Goal: Transaction & Acquisition: Download file/media

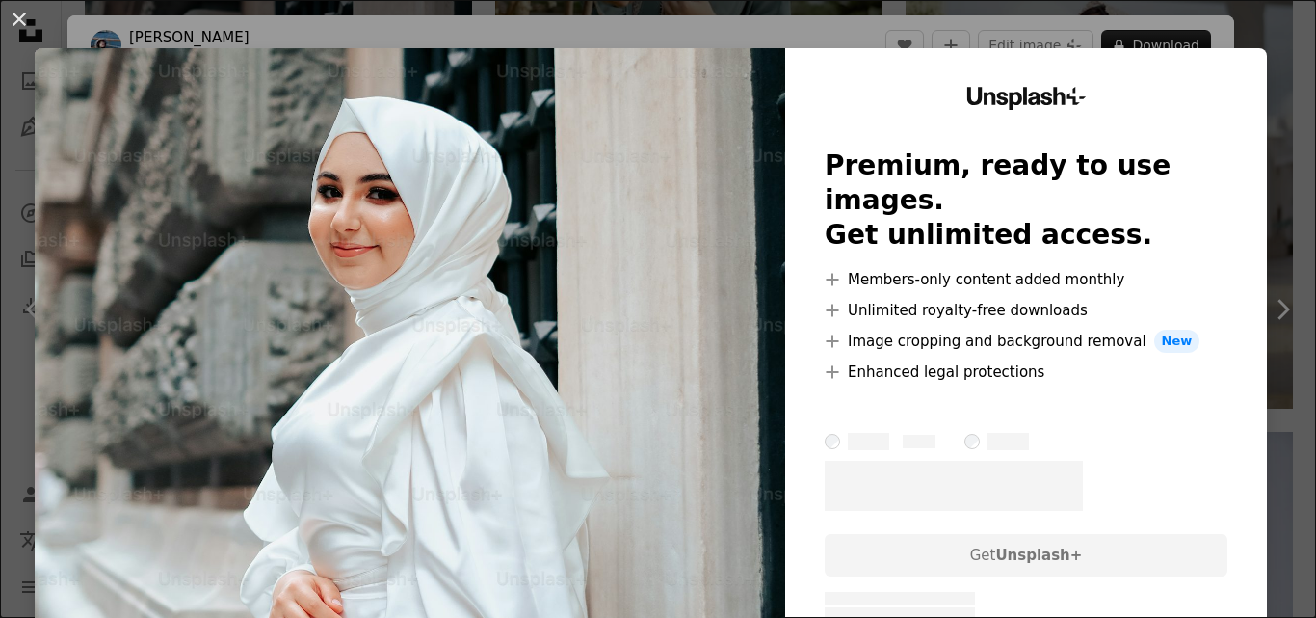
scroll to position [1182, 0]
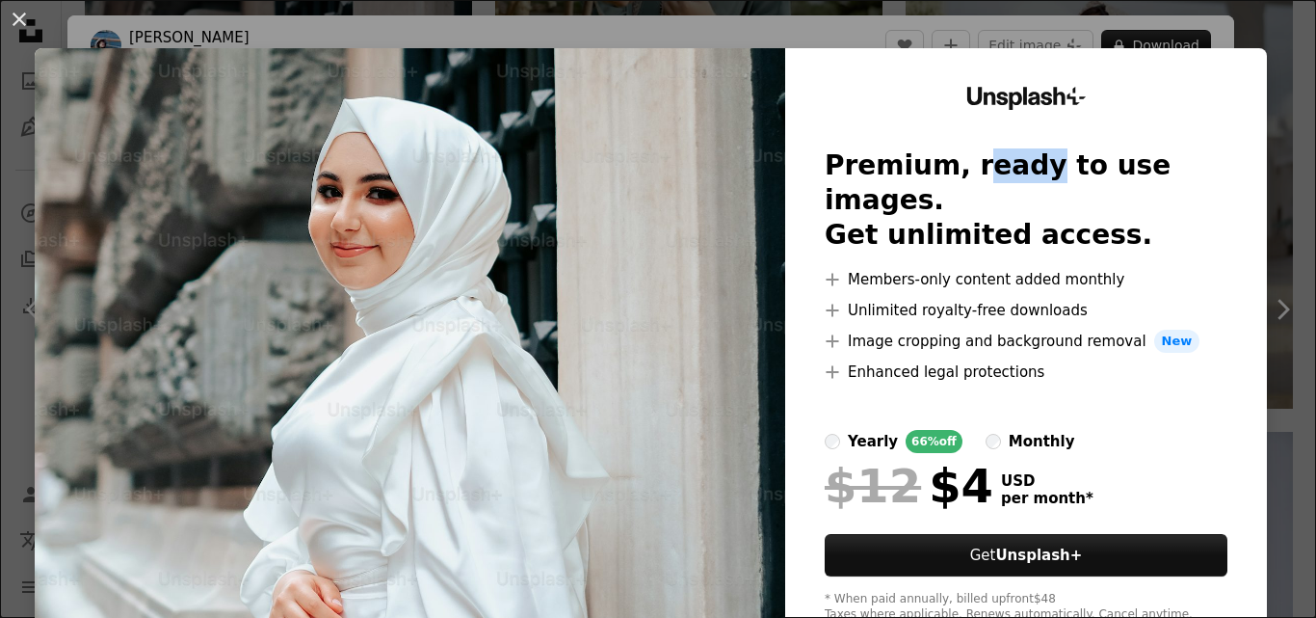
drag, startPoint x: 950, startPoint y: 175, endPoint x: 1004, endPoint y: 171, distance: 54.2
click at [1004, 171] on h2 "Premium, ready to use images. Get unlimited access." at bounding box center [1026, 200] width 403 height 104
click at [1012, 183] on h2 "Premium, ready to use images. Get unlimited access." at bounding box center [1026, 200] width 403 height 104
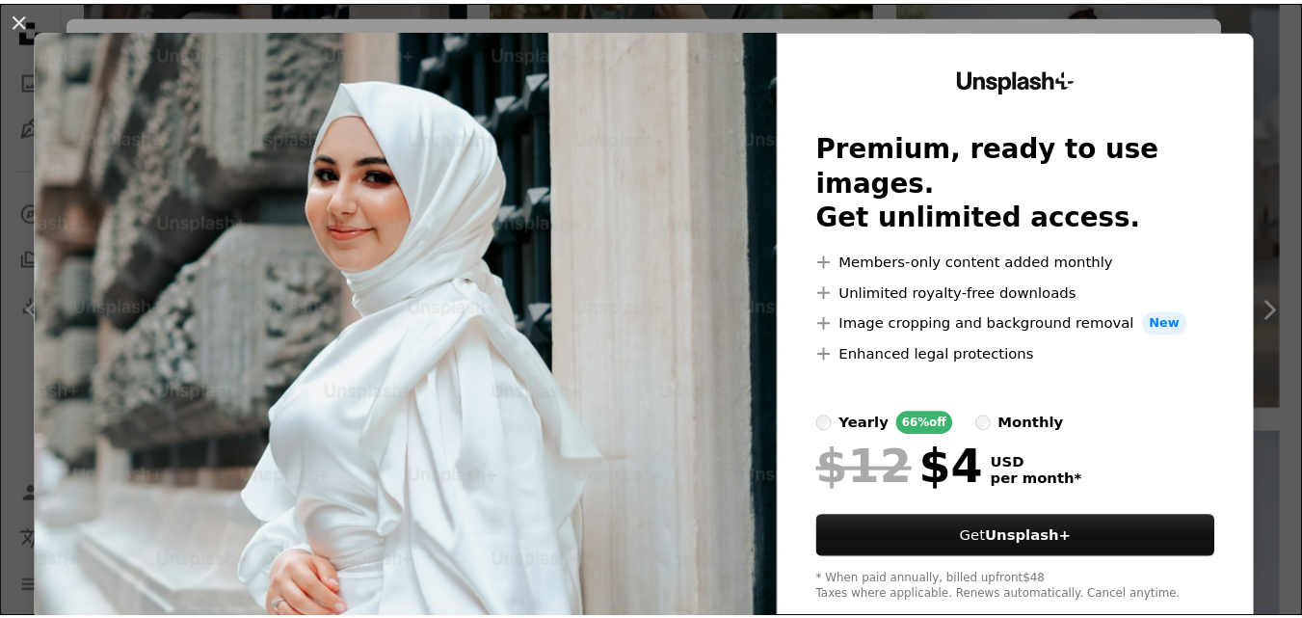
scroll to position [0, 0]
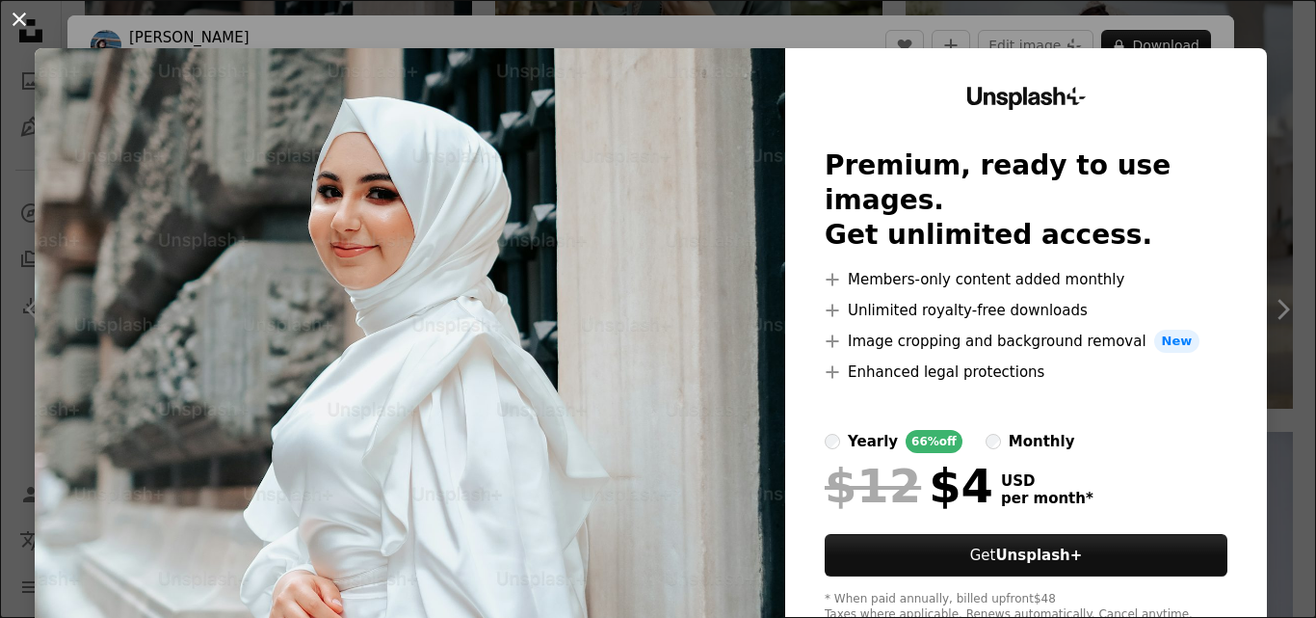
click at [22, 22] on button "An X shape" at bounding box center [19, 19] width 23 height 23
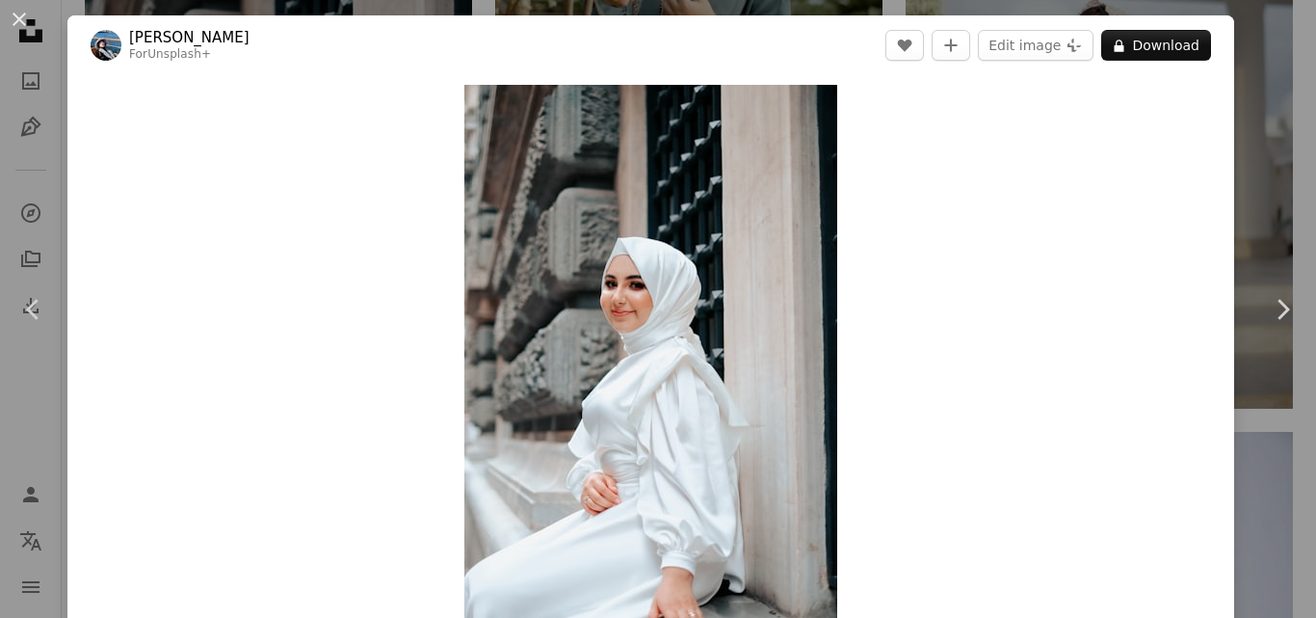
click at [940, 4] on div "An X shape Chevron left Chevron right [PERSON_NAME] For Unsplash+ A heart A plu…" at bounding box center [658, 309] width 1316 height 618
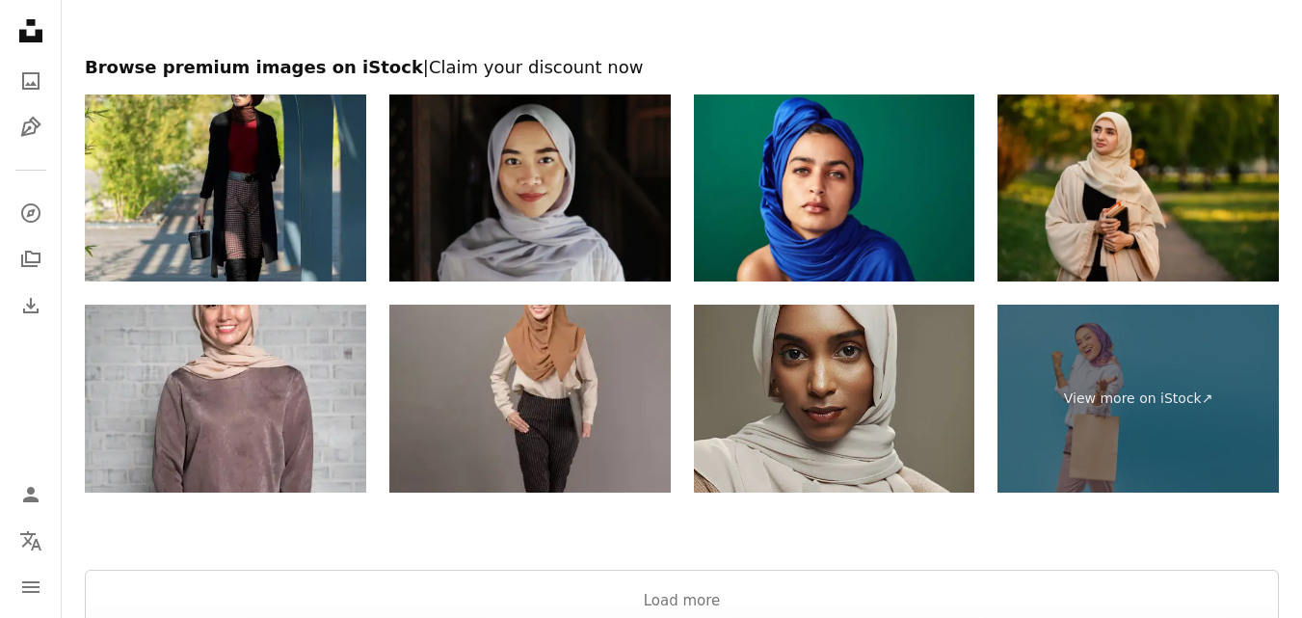
scroll to position [4651, 0]
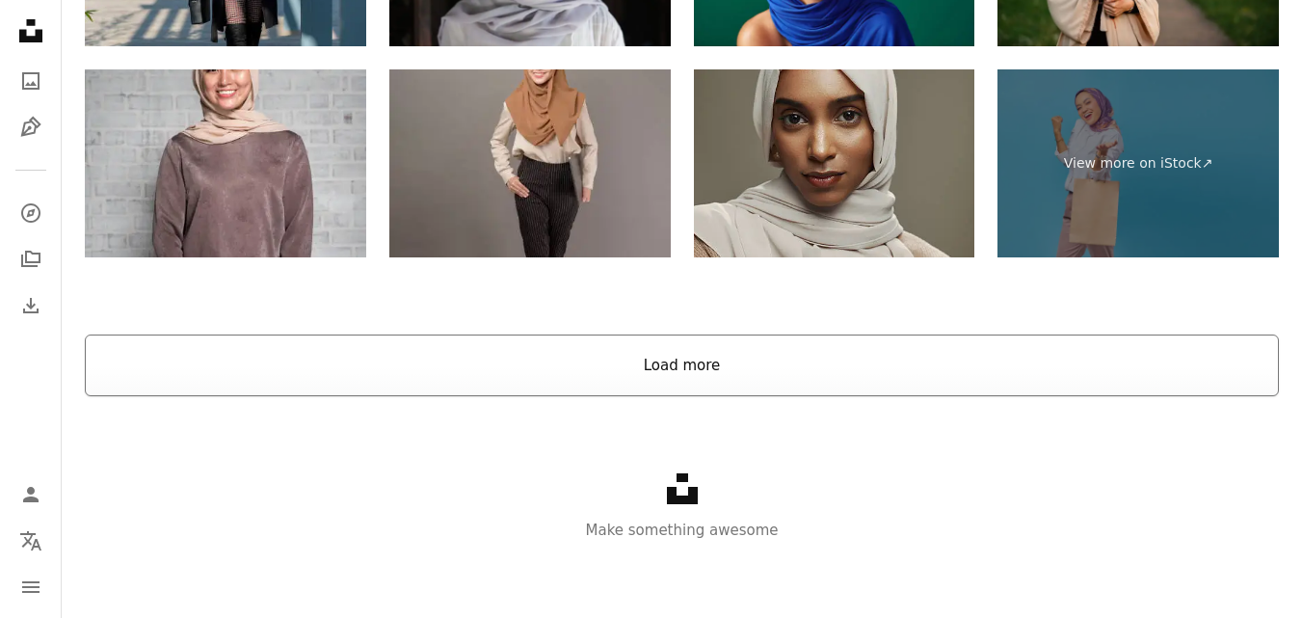
click at [735, 364] on button "Load more" at bounding box center [682, 365] width 1194 height 62
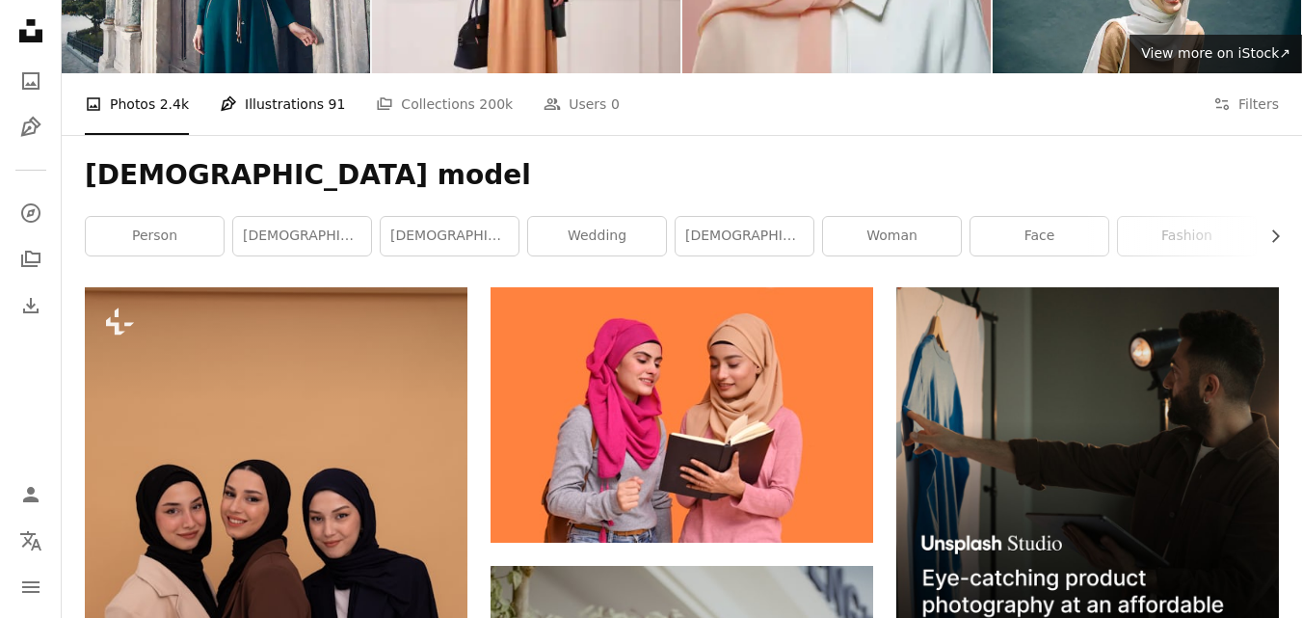
scroll to position [0, 0]
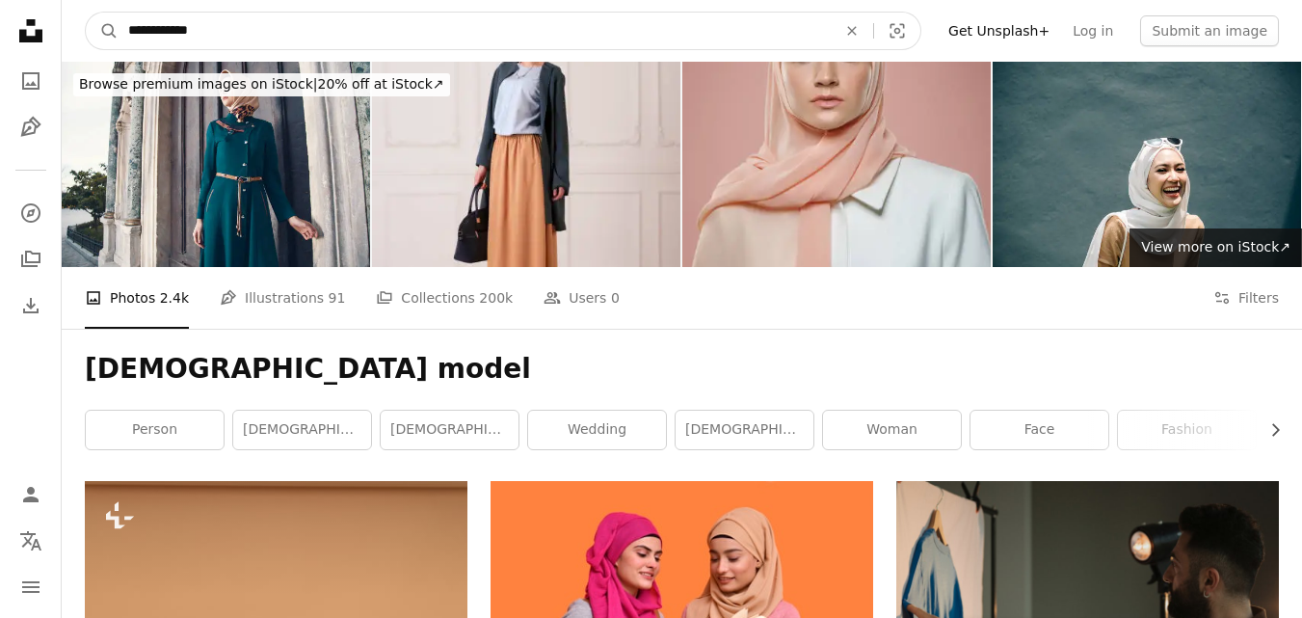
click at [312, 40] on input "**********" at bounding box center [475, 31] width 712 height 37
drag, startPoint x: 294, startPoint y: 35, endPoint x: 2, endPoint y: 35, distance: 292.0
type input "**********"
click button "A magnifying glass" at bounding box center [102, 31] width 33 height 37
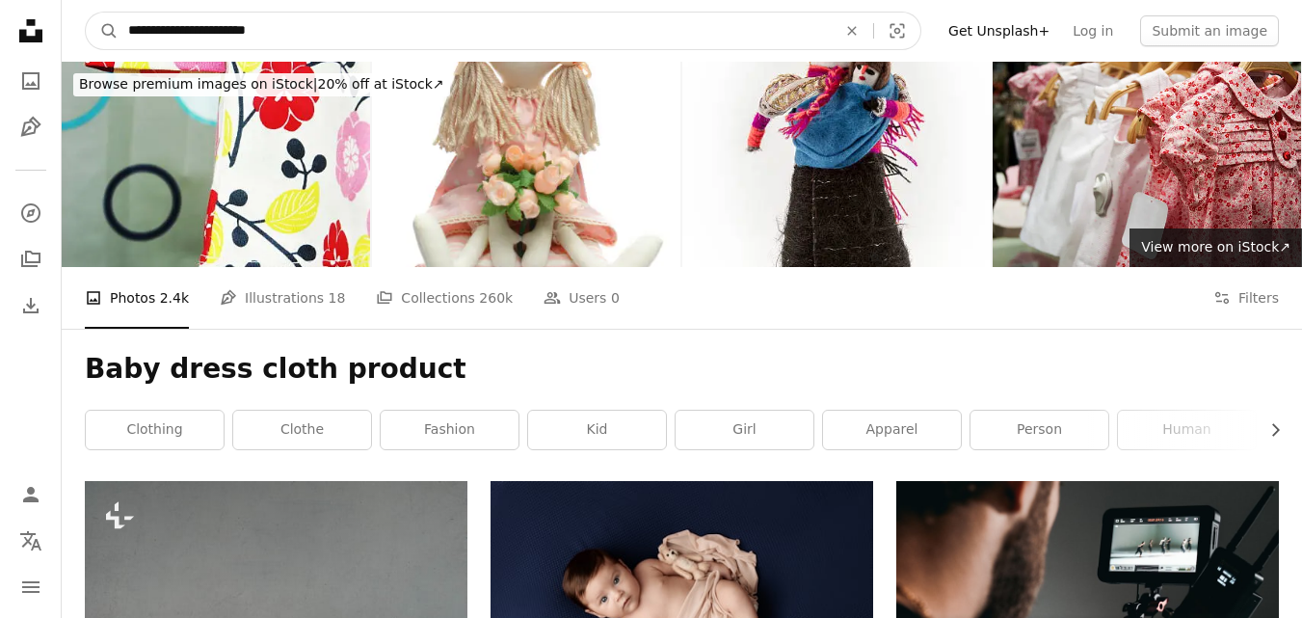
click at [155, 30] on input "**********" at bounding box center [475, 31] width 712 height 37
type input "**********"
click at [352, 28] on input "**********" at bounding box center [475, 31] width 712 height 37
click button "A magnifying glass" at bounding box center [102, 31] width 33 height 37
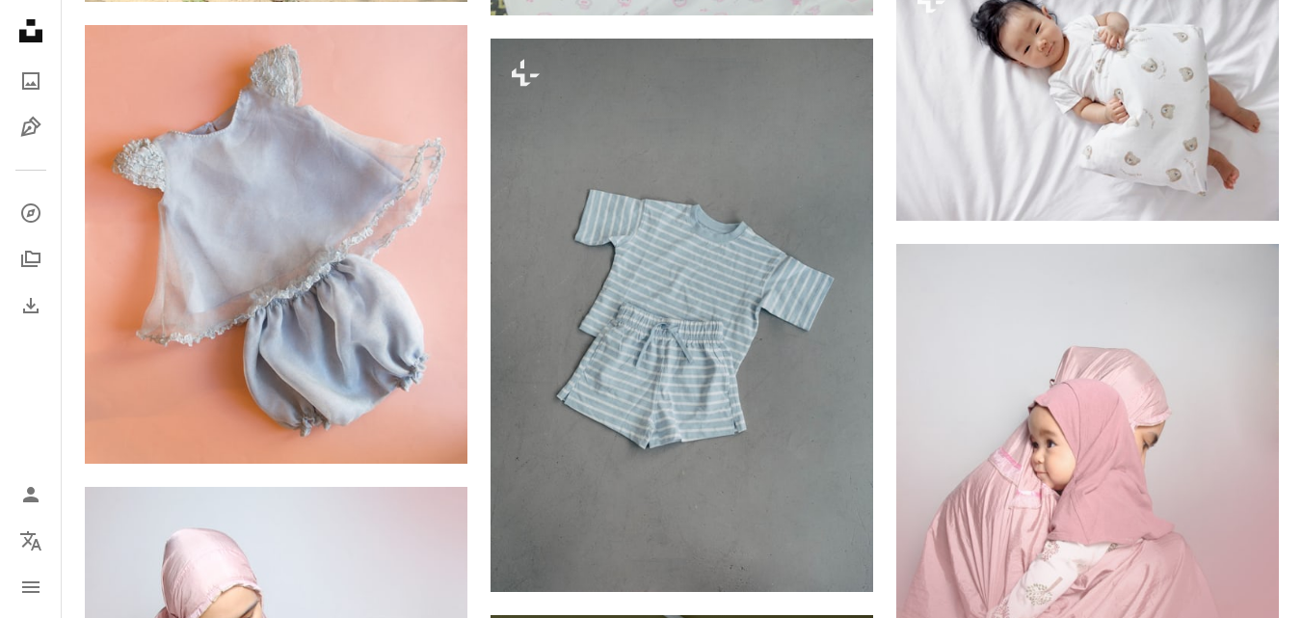
scroll to position [1445, 0]
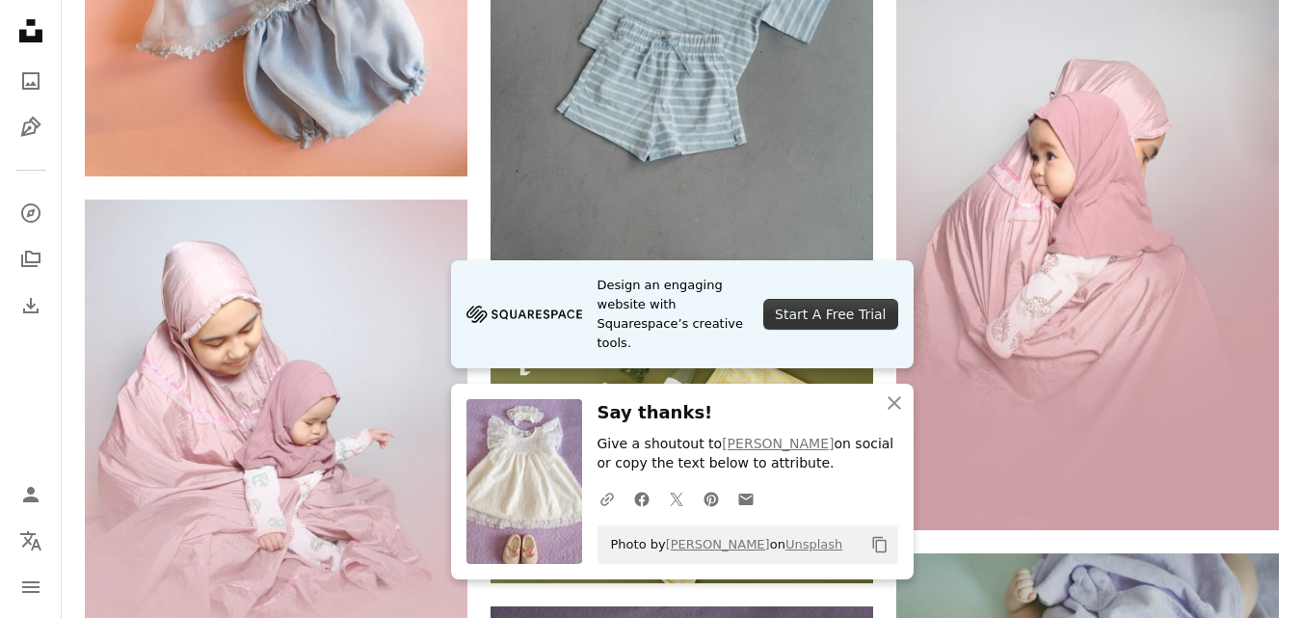
scroll to position [1638, 0]
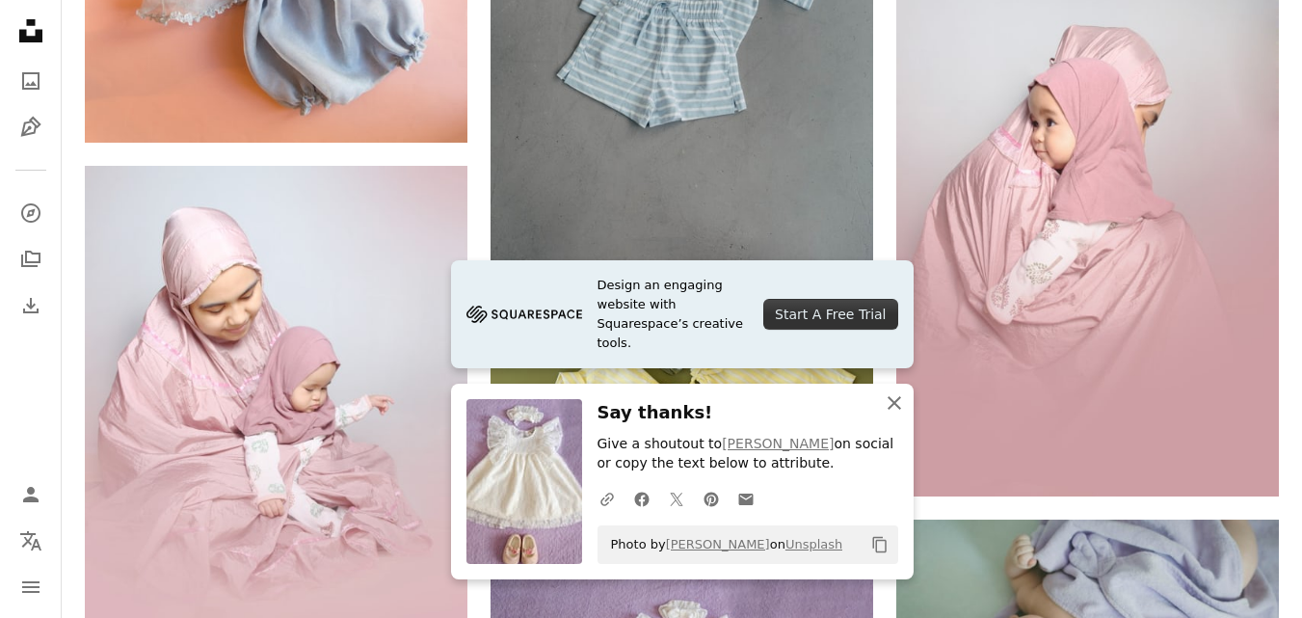
click at [897, 410] on icon "An X shape" at bounding box center [894, 402] width 23 height 23
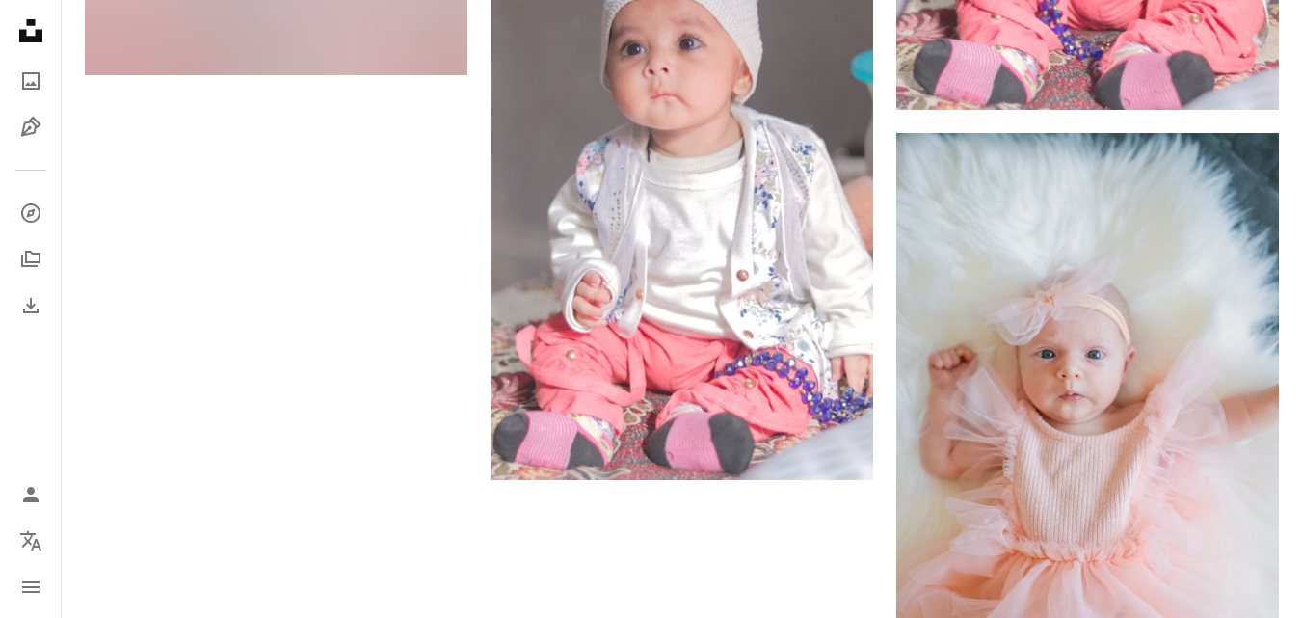
scroll to position [3180, 0]
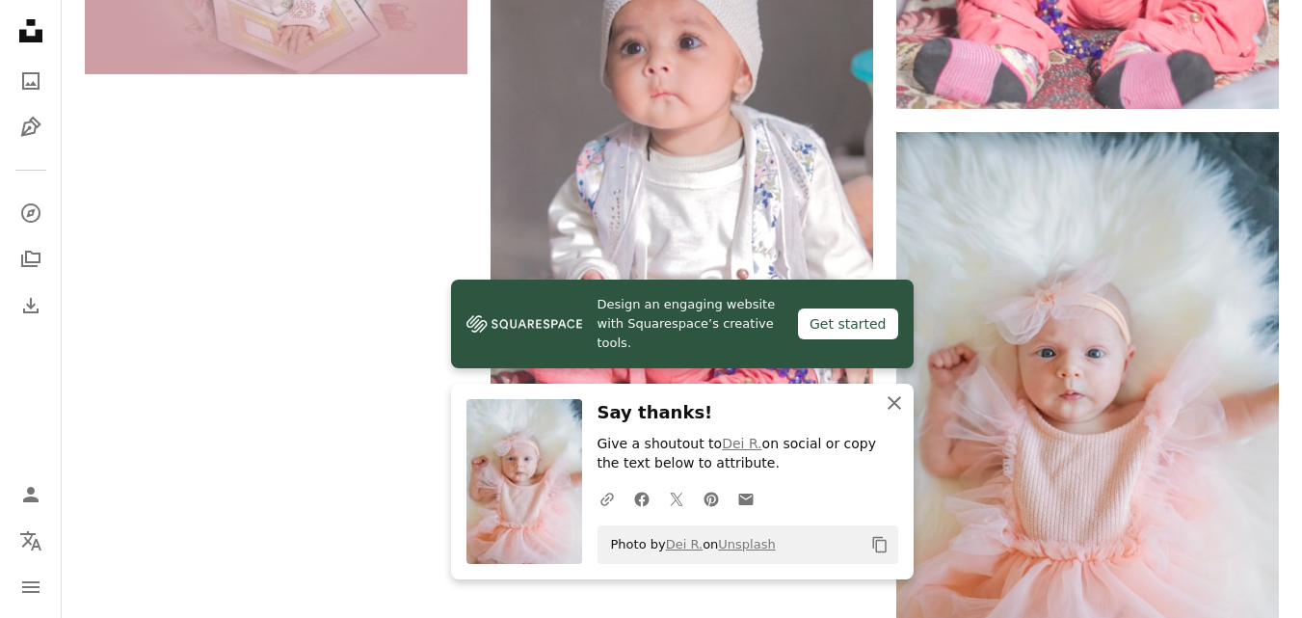
click at [891, 406] on icon "button" at bounding box center [893, 402] width 13 height 13
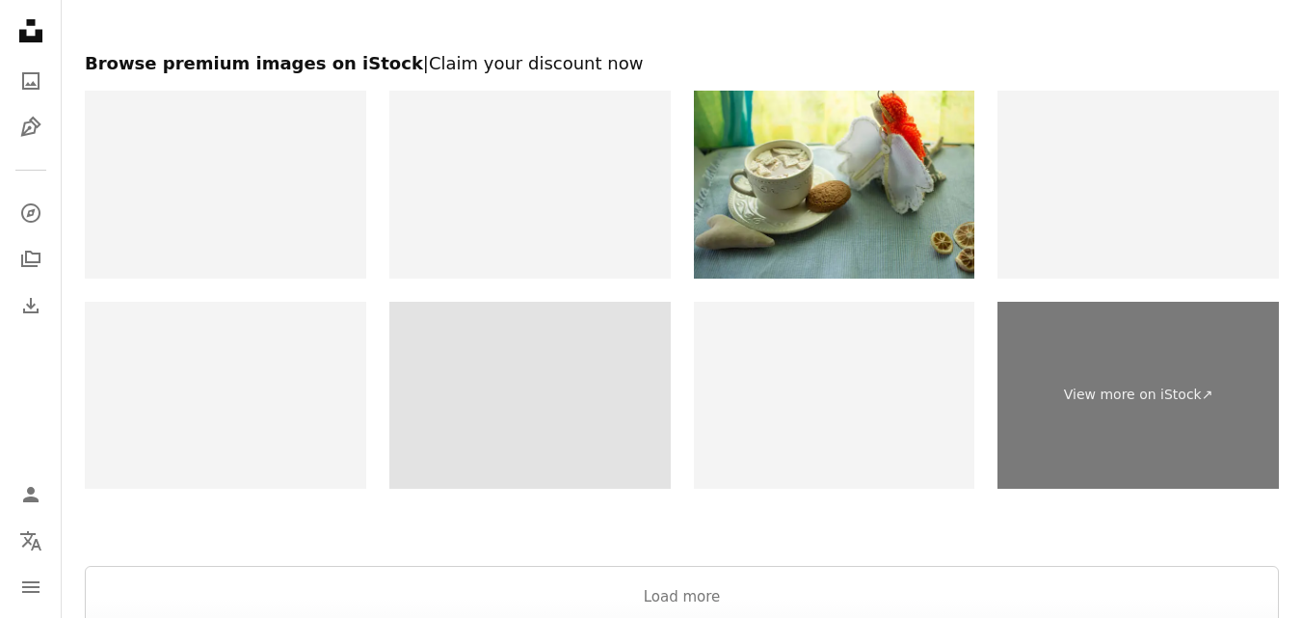
scroll to position [3936, 0]
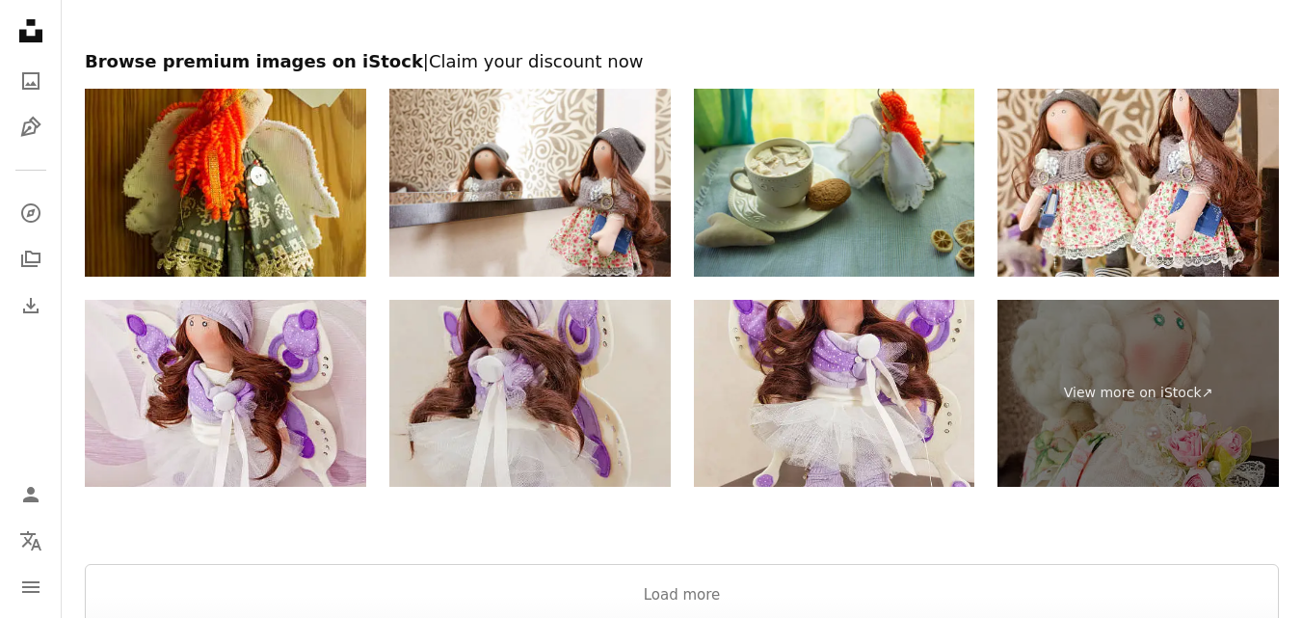
click at [549, 300] on img at bounding box center [529, 394] width 281 height 188
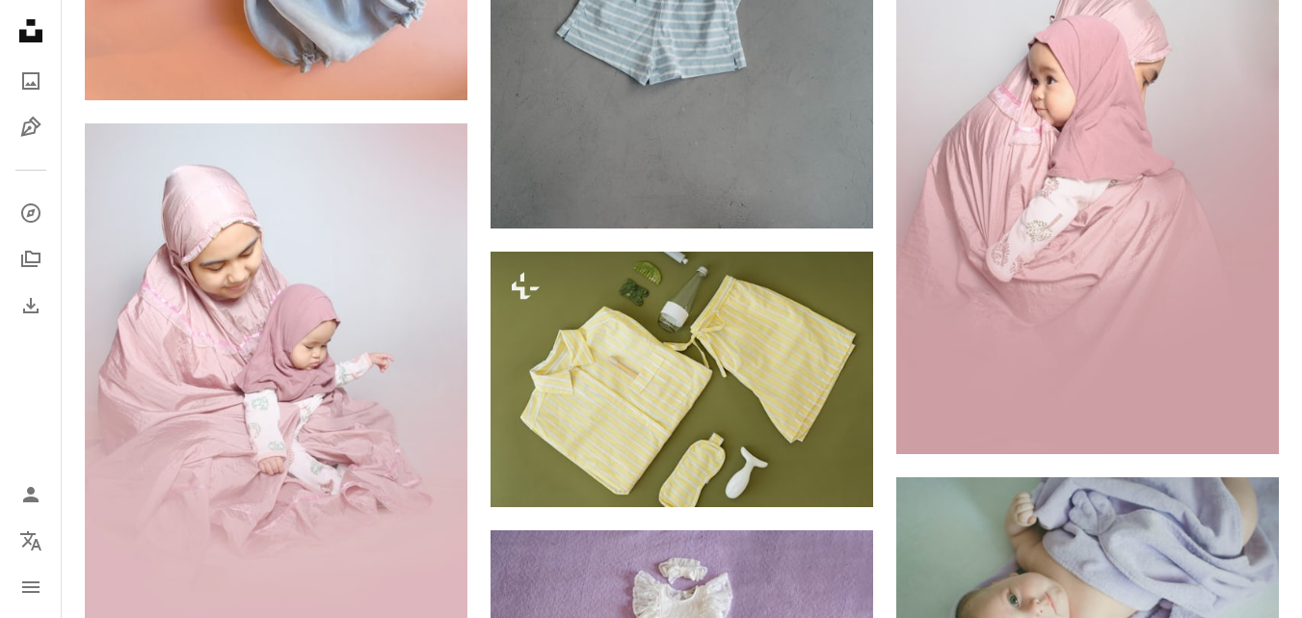
scroll to position [1431, 0]
